Goal: Task Accomplishment & Management: Manage account settings

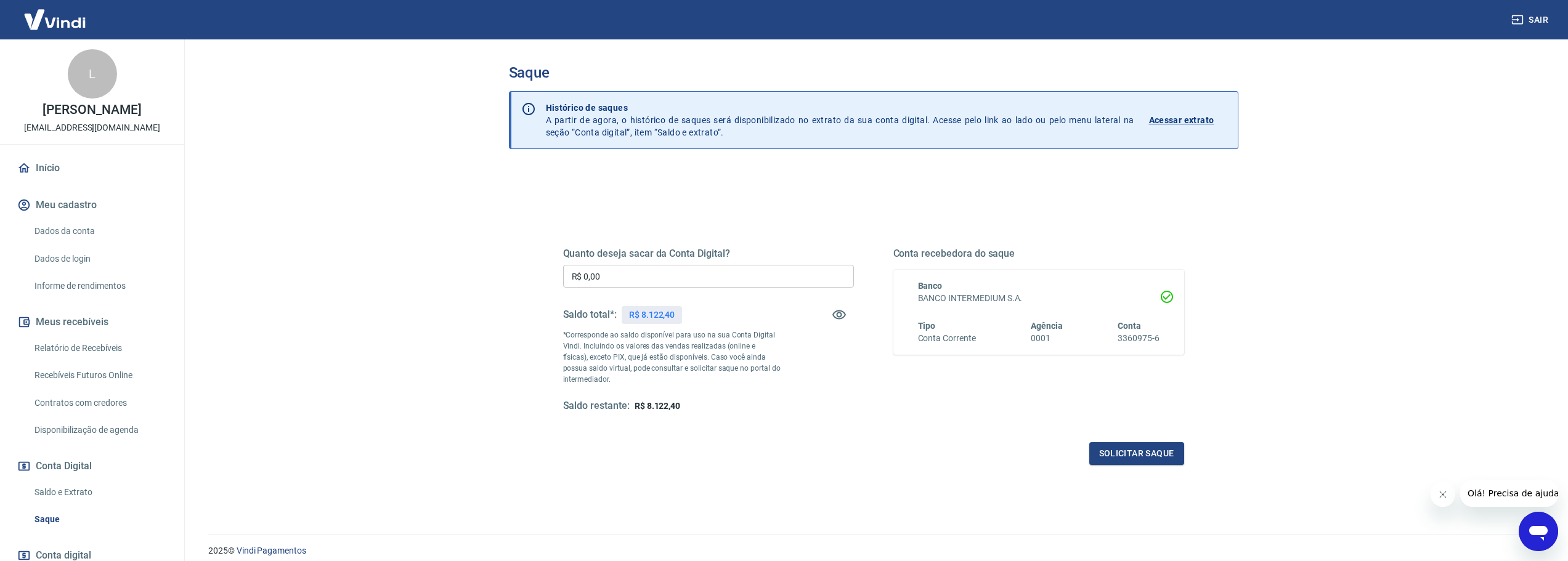
click at [672, 264] on div "Quanto deseja sacar da Conta Digital? R$ 0,00 ​ Saldo total*: R$ 8.122,40 *Corr…" at bounding box center [708, 330] width 291 height 165
drag, startPoint x: 648, startPoint y: 283, endPoint x: 396, endPoint y: 276, distance: 252.1
click at [397, 276] on main "Saque Histórico de saques A partir de agora, o histórico de saques será disponi…" at bounding box center [873, 300] width 1389 height 522
type input "R$ 8.122,40"
click at [1127, 453] on button "Solicitar saque" at bounding box center [1136, 453] width 95 height 23
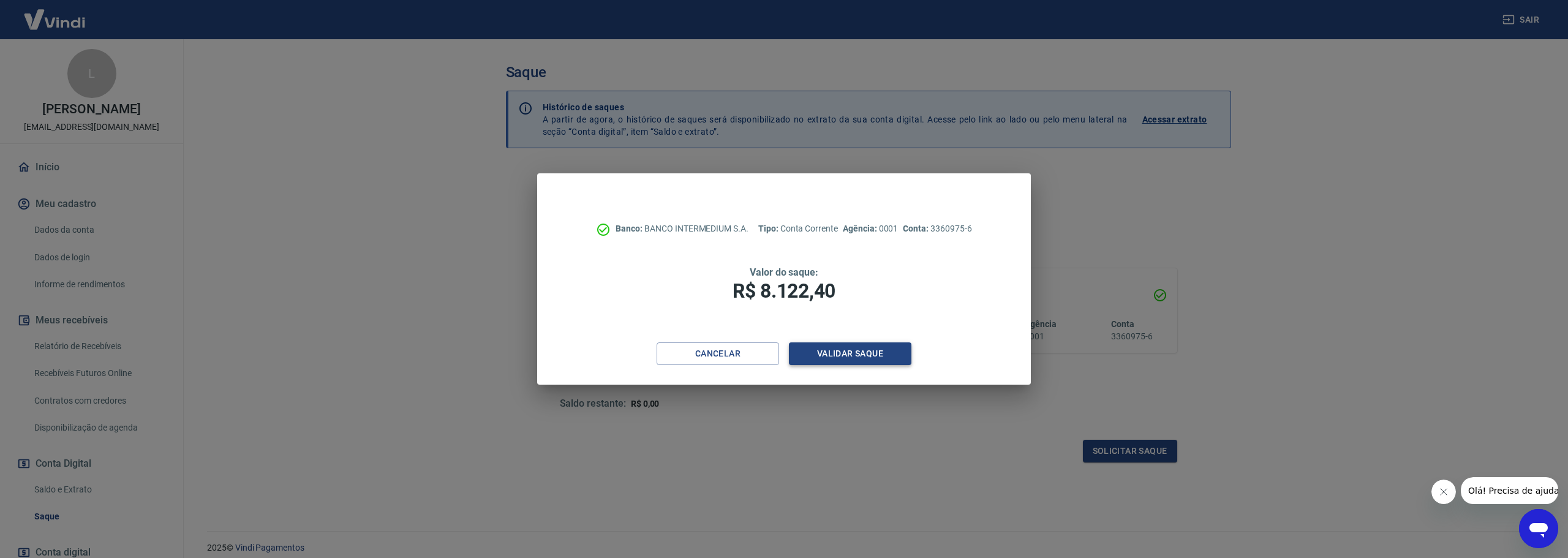
click at [848, 354] on button "Validar saque" at bounding box center [850, 354] width 123 height 23
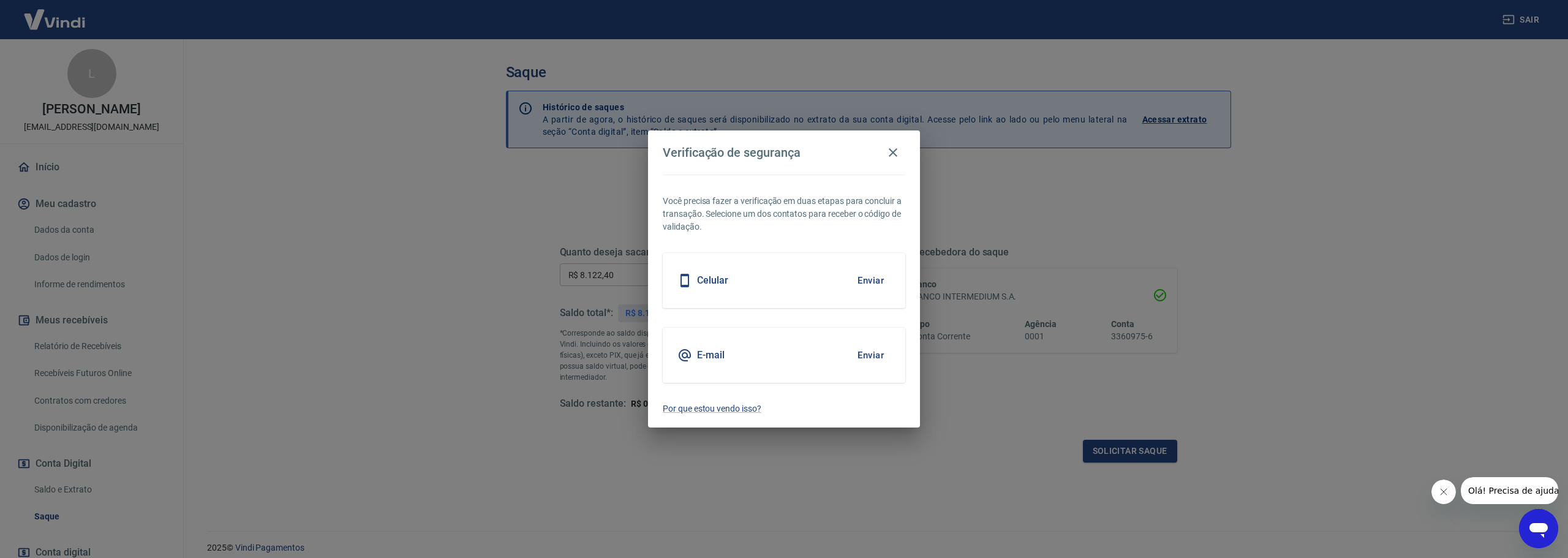
click at [871, 282] on button "Enviar" at bounding box center [871, 280] width 40 height 26
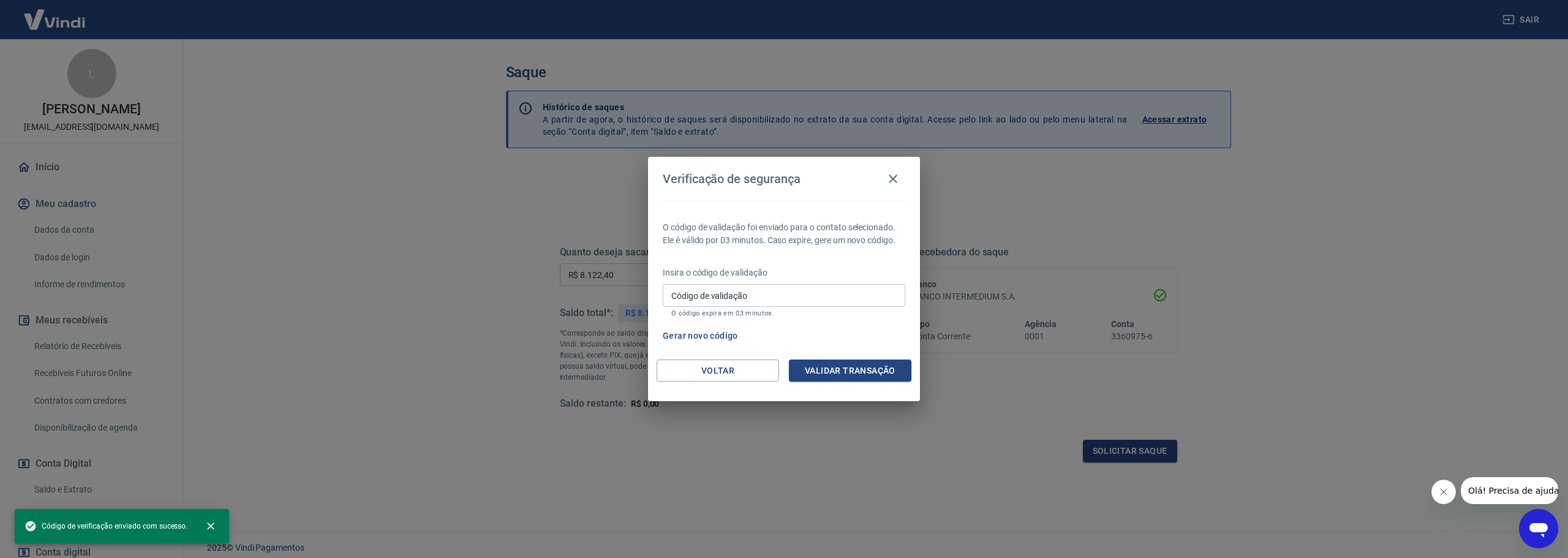
click at [726, 292] on div "Código de validação Código de validação O código expira em 03 minutos." at bounding box center [784, 301] width 243 height 33
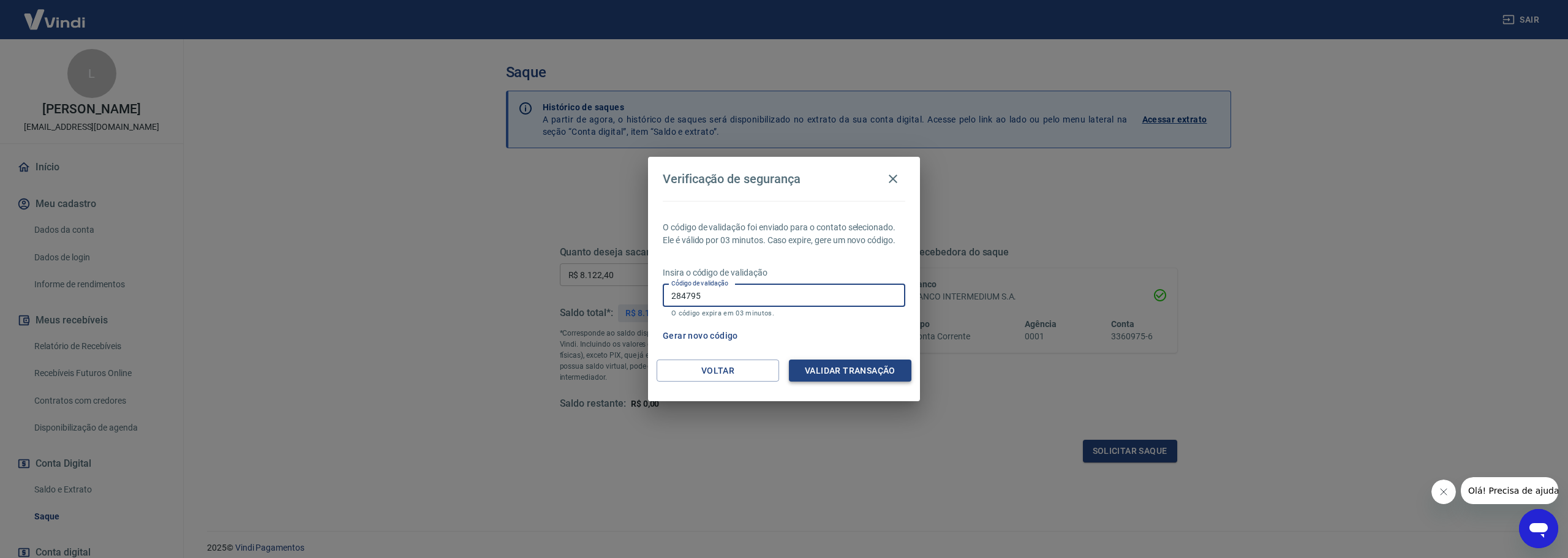
type input "284795"
click at [859, 372] on button "Validar transação" at bounding box center [850, 371] width 123 height 23
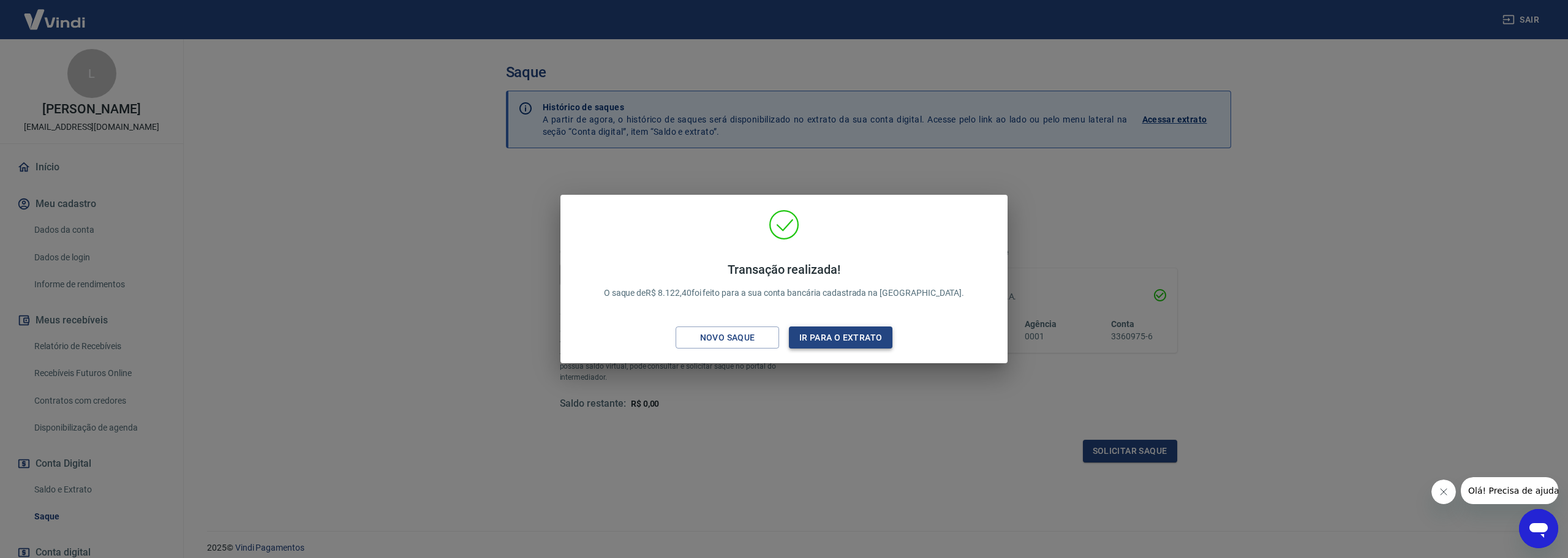
click at [841, 337] on button "Ir para o extrato" at bounding box center [840, 338] width 103 height 23
